Goal: Task Accomplishment & Management: Complete application form

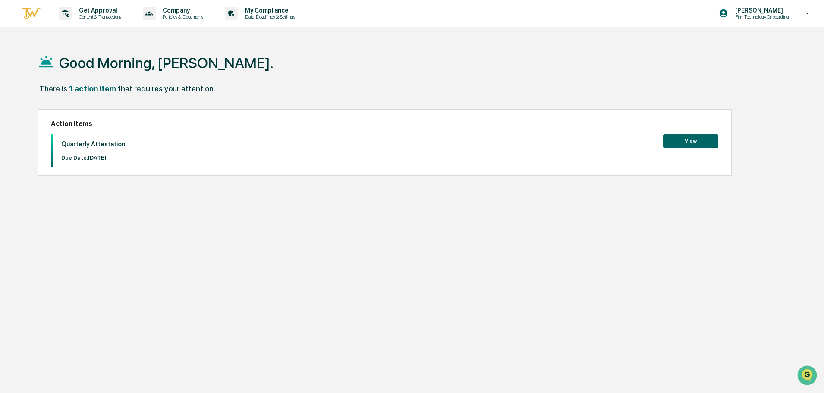
click at [686, 146] on button "View" at bounding box center [690, 141] width 55 height 15
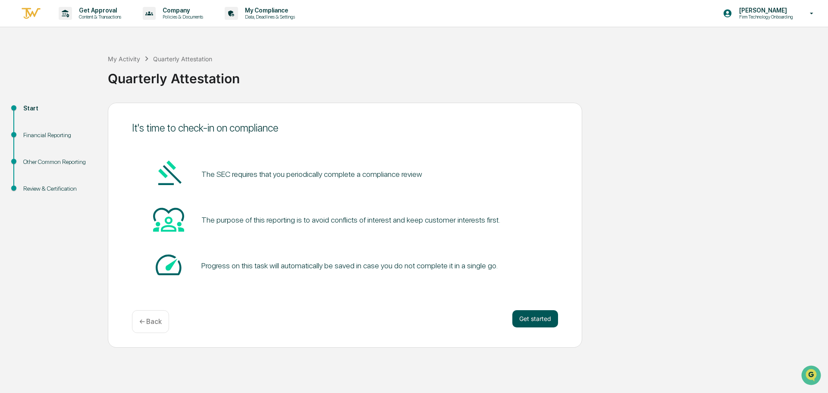
click at [531, 314] on button "Get started" at bounding box center [535, 318] width 46 height 17
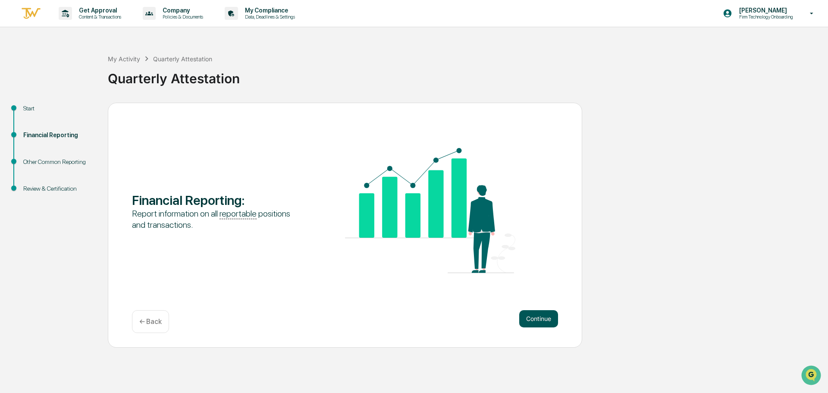
click at [537, 319] on button "Continue" at bounding box center [538, 318] width 39 height 17
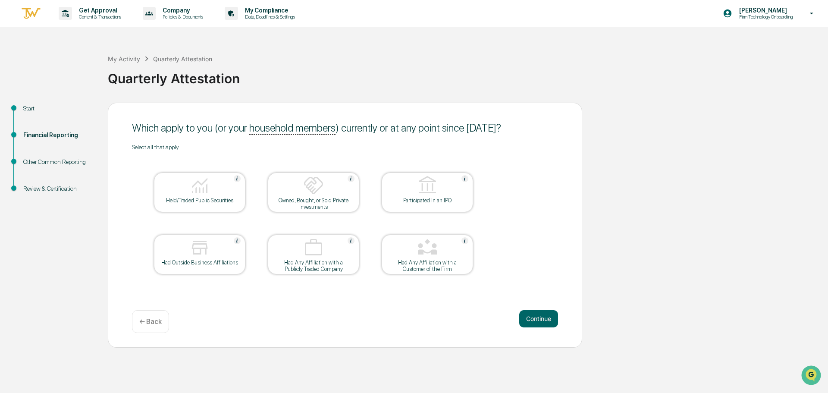
click at [200, 264] on div "Had Outside Business Affiliations" at bounding box center [200, 262] width 78 height 6
click at [215, 201] on div "Held/Traded Public Securities" at bounding box center [200, 200] width 78 height 6
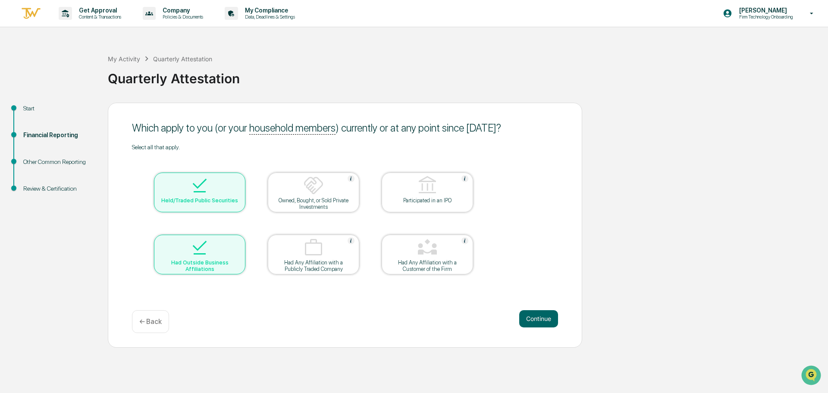
click at [316, 195] on img at bounding box center [313, 185] width 21 height 21
click at [537, 321] on button "Continue" at bounding box center [538, 318] width 39 height 17
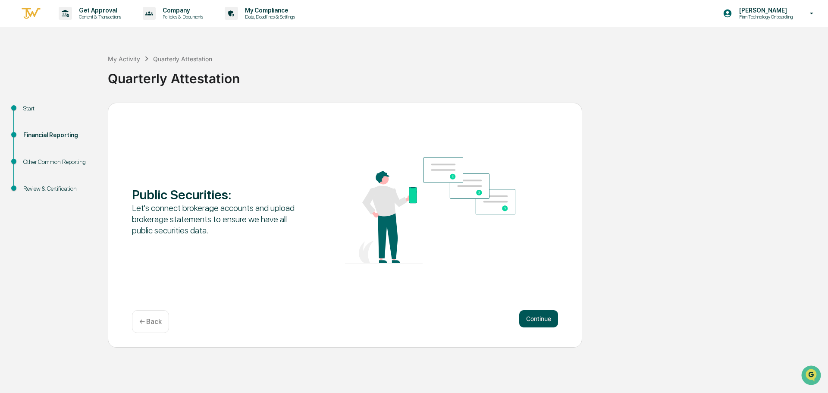
click at [535, 318] on button "Continue" at bounding box center [538, 318] width 39 height 17
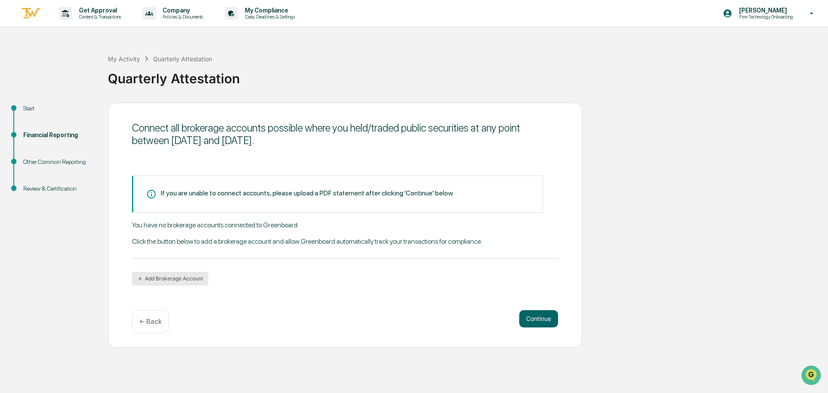
click at [187, 280] on button "Add Brokerage Account" at bounding box center [170, 279] width 76 height 14
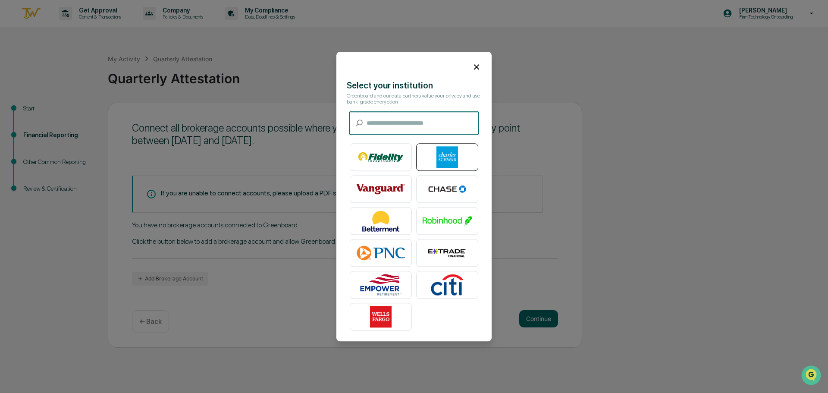
click at [452, 156] on img at bounding box center [447, 157] width 49 height 22
click at [474, 65] on icon at bounding box center [476, 66] width 9 height 9
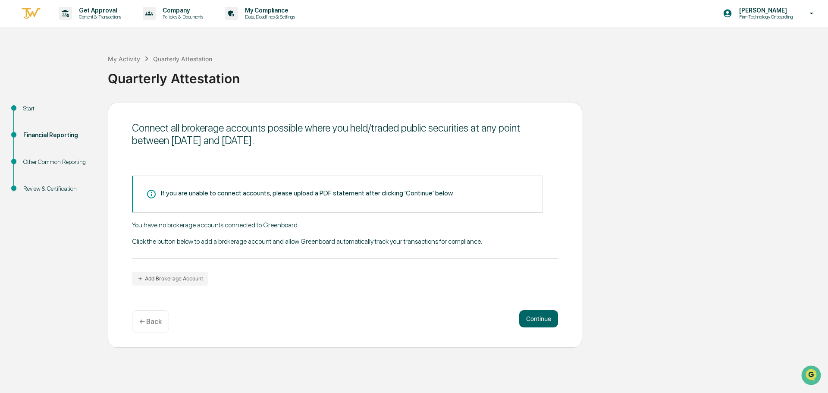
click at [156, 319] on p "← Back" at bounding box center [150, 321] width 22 height 8
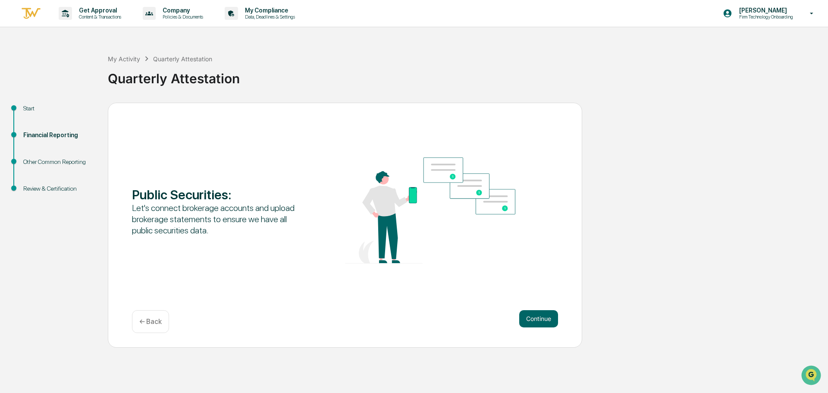
click at [148, 316] on div "← Back" at bounding box center [150, 321] width 37 height 23
